Goal: Answer question/provide support

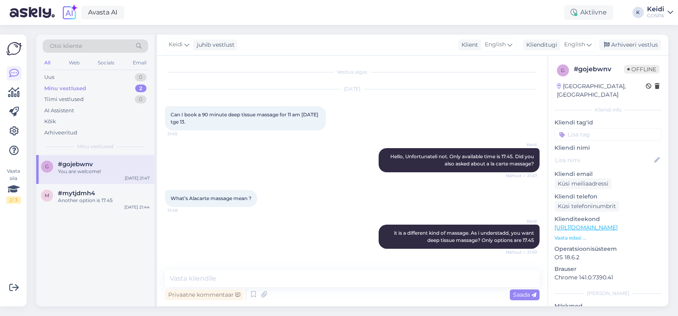
scroll to position [168, 0]
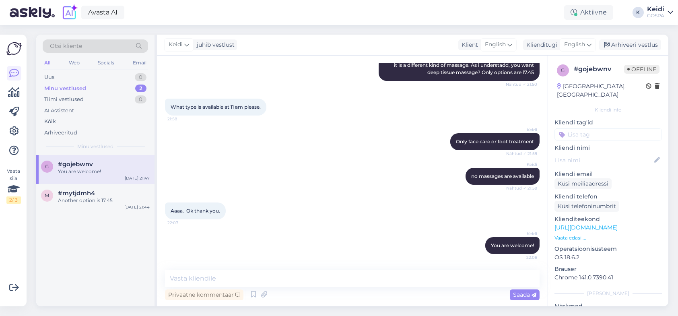
drag, startPoint x: 0, startPoint y: 0, endPoint x: 95, endPoint y: 170, distance: 195.3
click at [95, 170] on div "You are welcome!" at bounding box center [104, 171] width 92 height 7
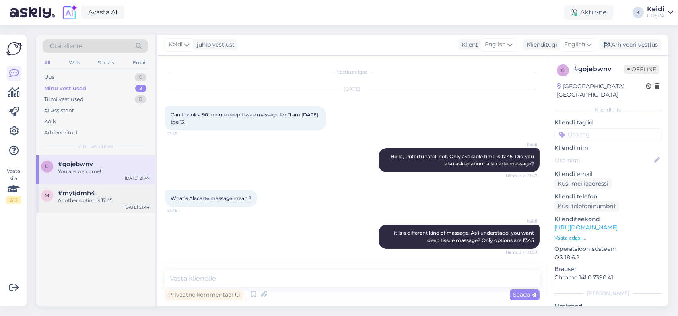
click at [86, 198] on div "Another option is 17.45" at bounding box center [104, 200] width 92 height 7
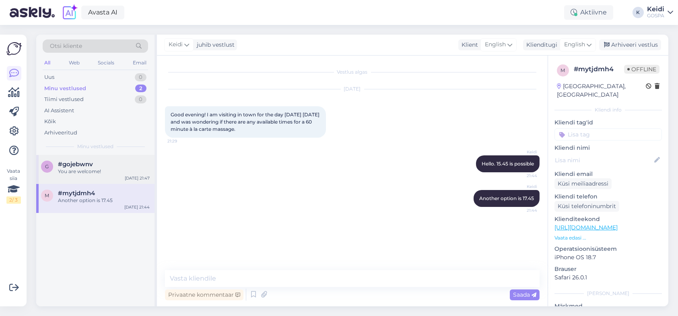
click at [99, 175] on div "You are welcome!" at bounding box center [104, 171] width 92 height 7
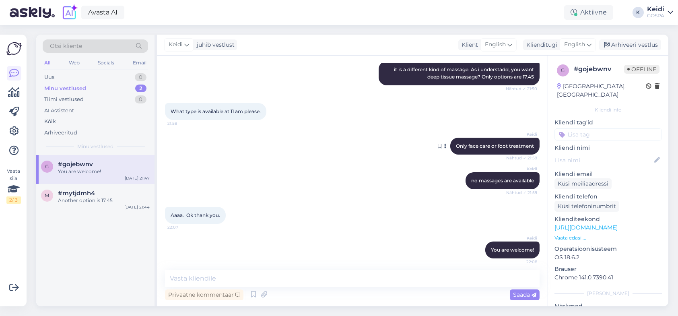
scroll to position [167, 0]
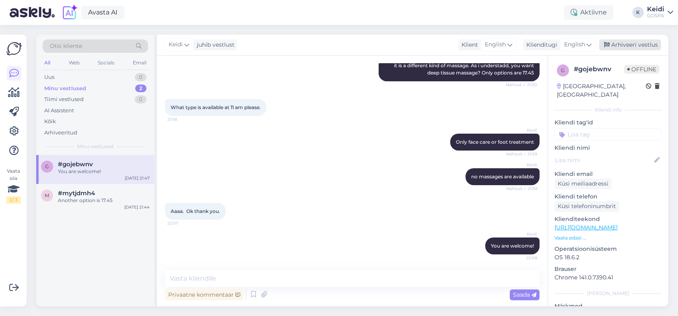
click at [609, 41] on div "Arhiveeri vestlus" at bounding box center [630, 44] width 62 height 11
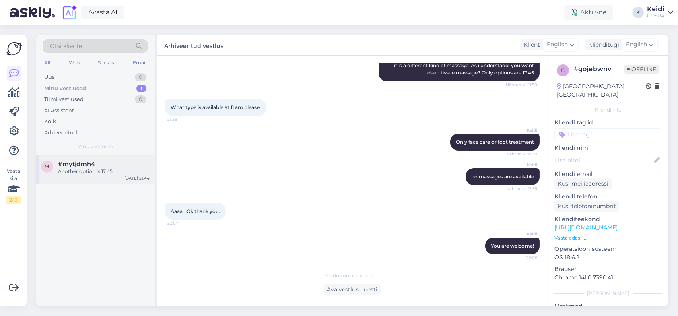
click at [114, 165] on div "#mytjdmh4" at bounding box center [104, 163] width 92 height 7
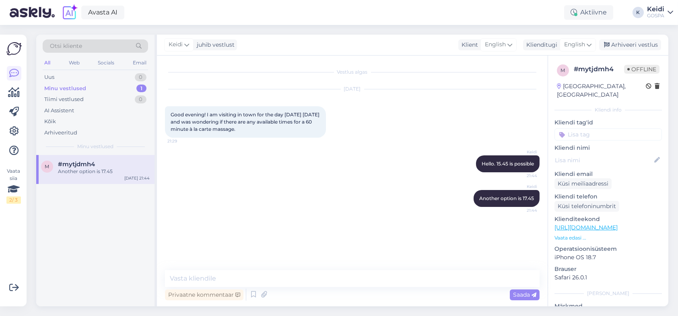
scroll to position [0, 0]
click at [106, 79] on div "Uus 1" at bounding box center [95, 77] width 105 height 11
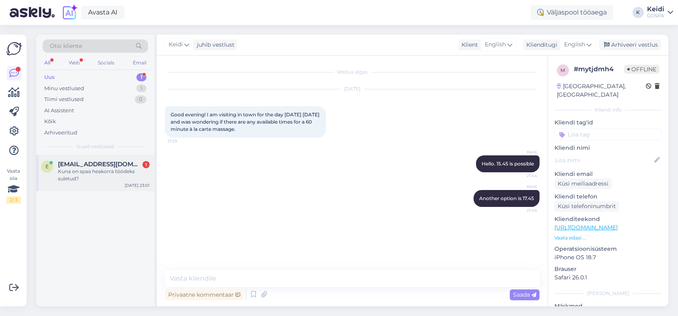
click at [86, 165] on span "[EMAIL_ADDRESS][DOMAIN_NAME]" at bounding box center [100, 163] width 84 height 7
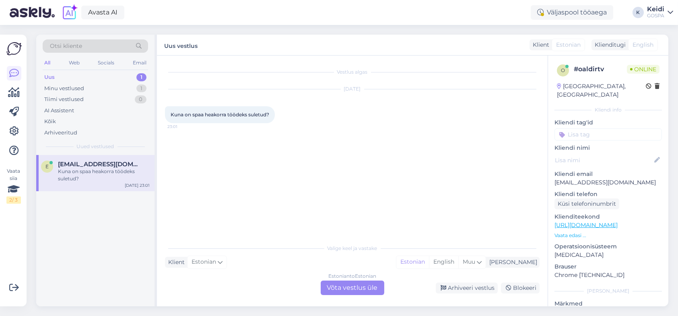
click at [368, 281] on div "Estonian to Estonian Võta vestlus üle" at bounding box center [352, 287] width 64 height 14
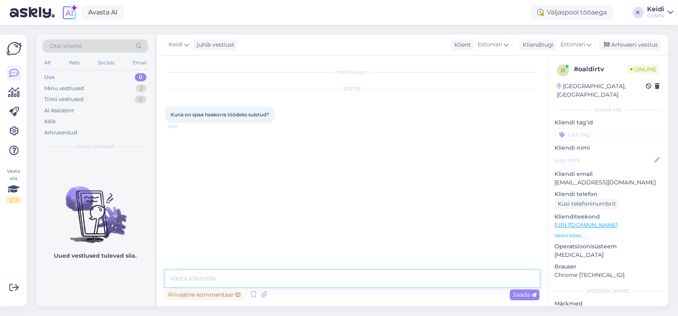
click at [222, 278] on textarea at bounding box center [352, 278] width 374 height 17
type textarea "Tere. Meie spa on avatud iga päev 8-21"
click at [511, 293] on div "Saada" at bounding box center [524, 294] width 30 height 11
